Goal: Task Accomplishment & Management: Use online tool/utility

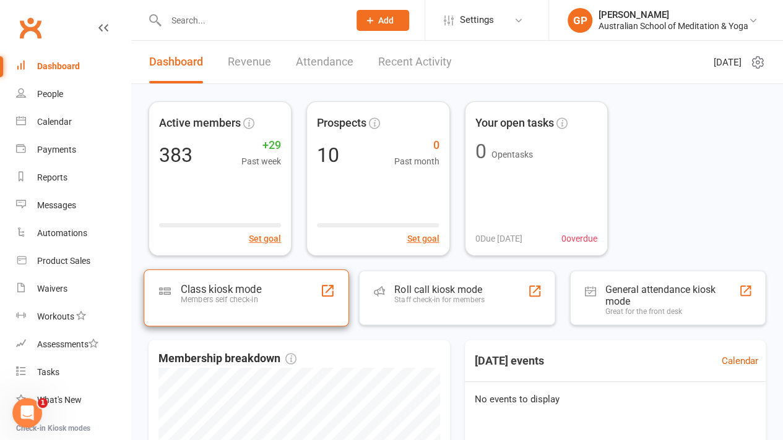
click at [236, 296] on div "Members self check-in" at bounding box center [221, 300] width 80 height 9
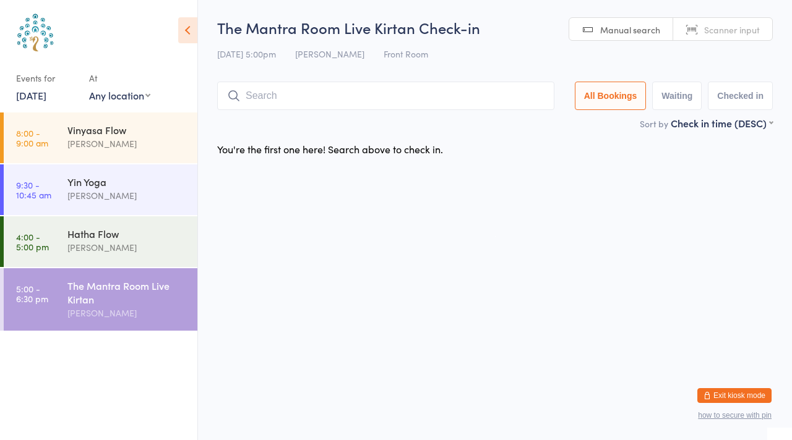
click at [36, 96] on link "[DATE]" at bounding box center [31, 95] width 30 height 14
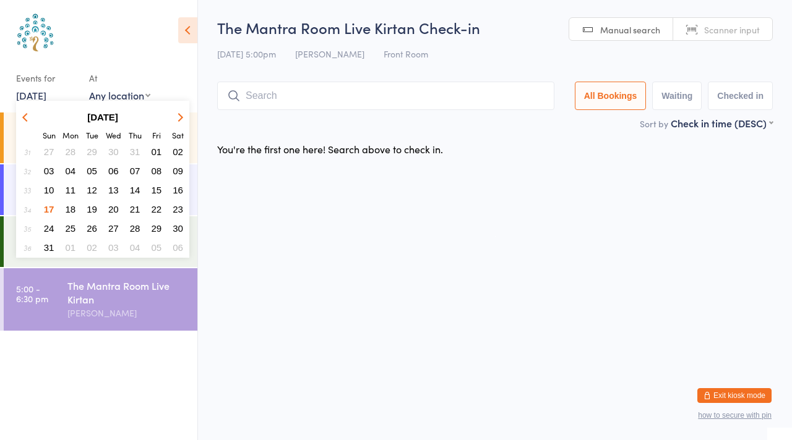
click at [71, 206] on span "18" at bounding box center [71, 209] width 11 height 11
